Goal: Entertainment & Leisure: Consume media (video, audio)

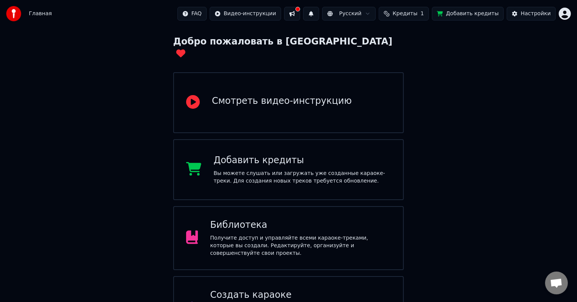
scroll to position [60, 0]
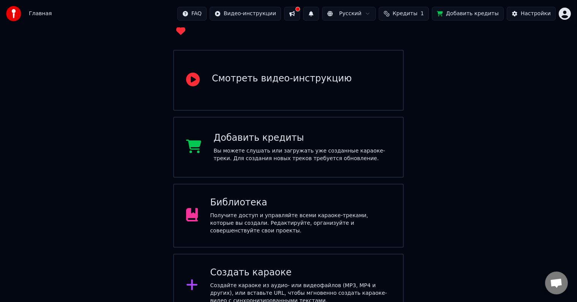
click at [289, 196] on div "Библиотека" at bounding box center [300, 202] width 181 height 12
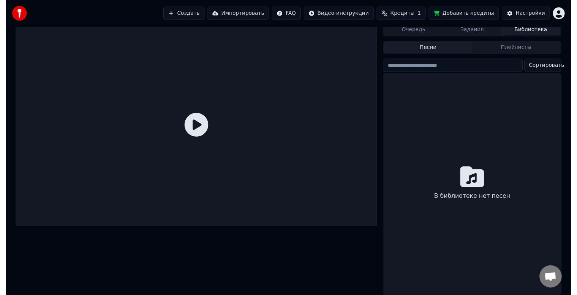
scroll to position [10, 0]
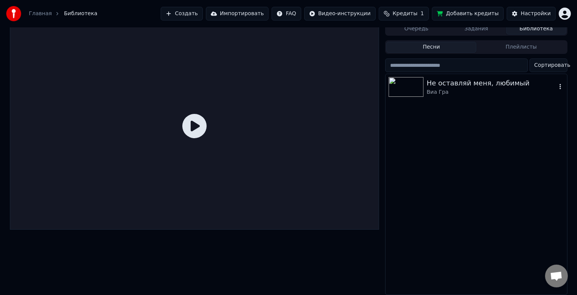
click at [466, 81] on div "Не оставляй меня, любимый" at bounding box center [490, 83] width 129 height 11
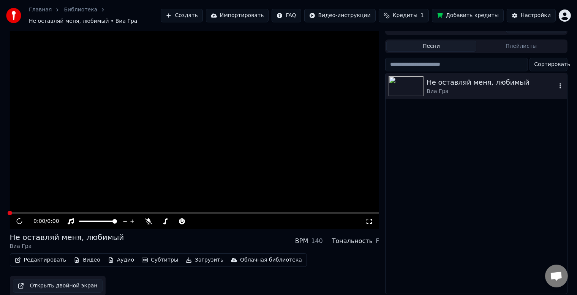
scroll to position [14, 0]
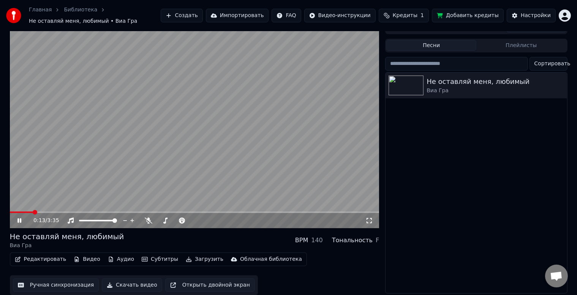
click at [431, 161] on div "Не оставляй меня, любимый Виа Гра" at bounding box center [475, 183] width 181 height 221
click at [19, 218] on icon at bounding box center [25, 221] width 18 height 6
click at [477, 16] on button "Добавить кредиты" at bounding box center [468, 16] width 72 height 14
